Goal: Navigation & Orientation: Go to known website

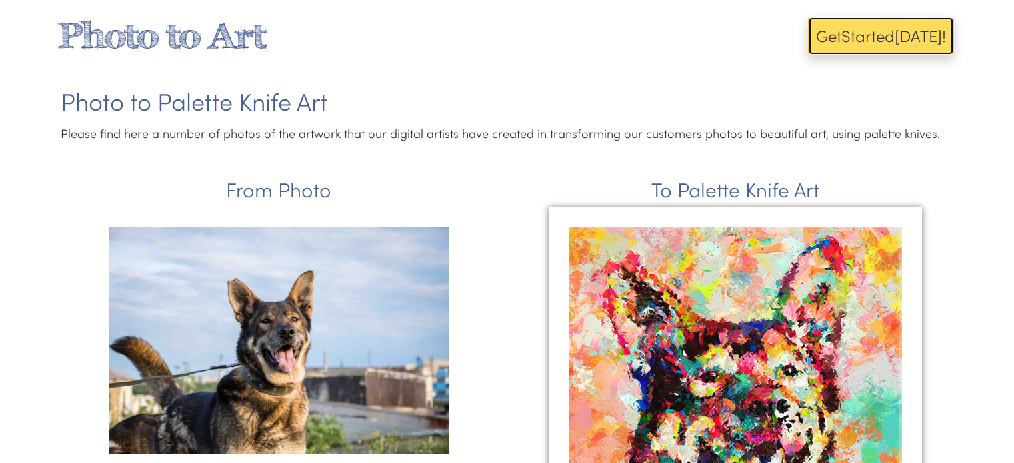
click at [845, 52] on button "Get Start ed Today!" at bounding box center [881, 36] width 146 height 39
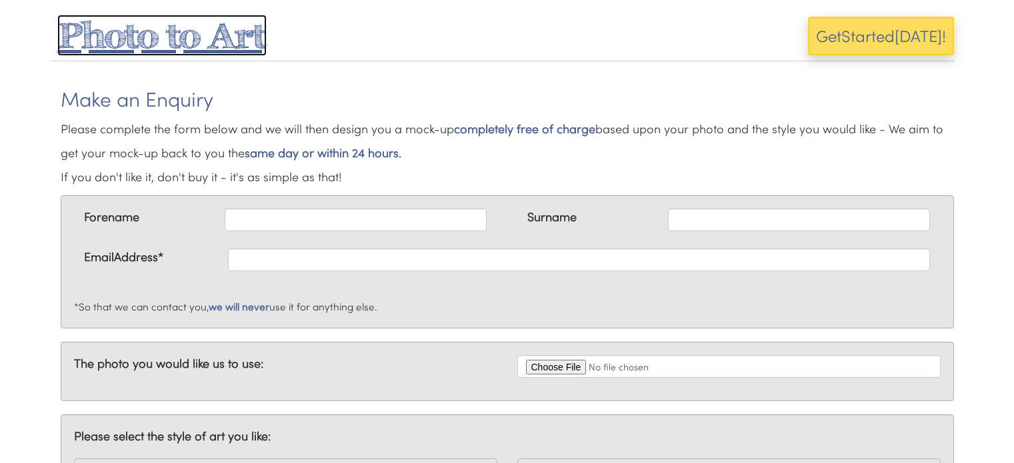
click at [73, 31] on span "Photo to Art" at bounding box center [161, 35] width 209 height 41
